Goal: Find contact information: Find contact information

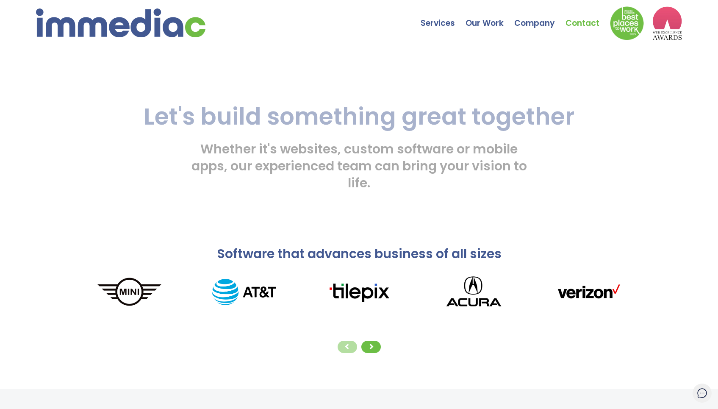
click at [578, 14] on link "Contact" at bounding box center [587, 17] width 44 height 30
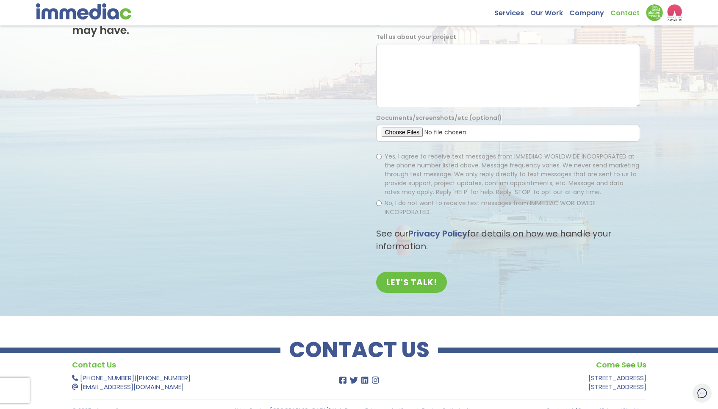
scroll to position [134, 0]
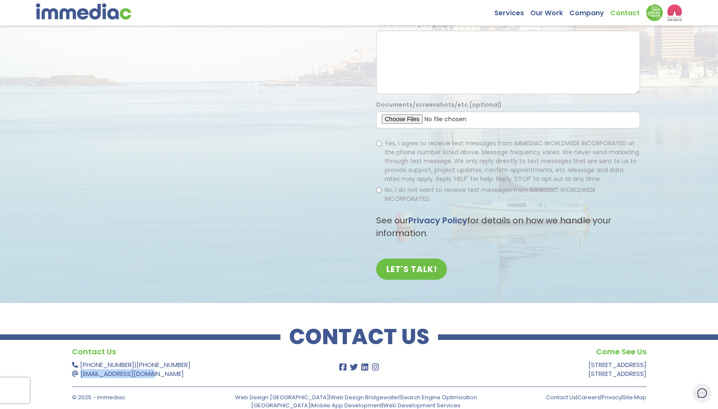
drag, startPoint x: 184, startPoint y: 366, endPoint x: 79, endPoint y: 367, distance: 105.0
click at [79, 367] on p "[PHONE_NUMBER] | [PHONE_NUMBER] [EMAIL_ADDRESS][DOMAIN_NAME]" at bounding box center [188, 369] width 233 height 18
copy link "[EMAIL_ADDRESS][DOMAIN_NAME]"
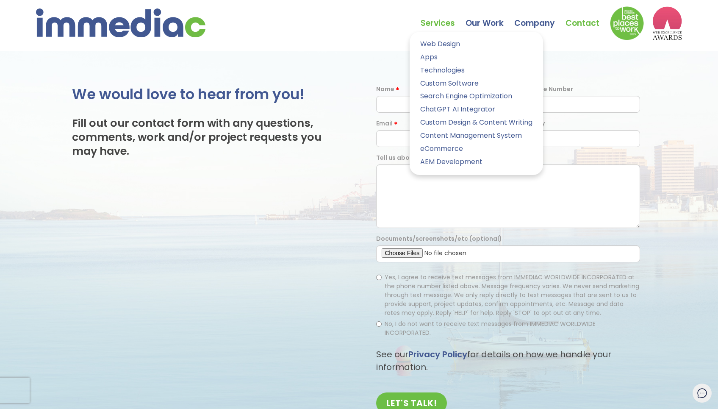
click at [447, 9] on link "Services" at bounding box center [442, 17] width 45 height 30
